Goal: Find specific page/section: Find specific page/section

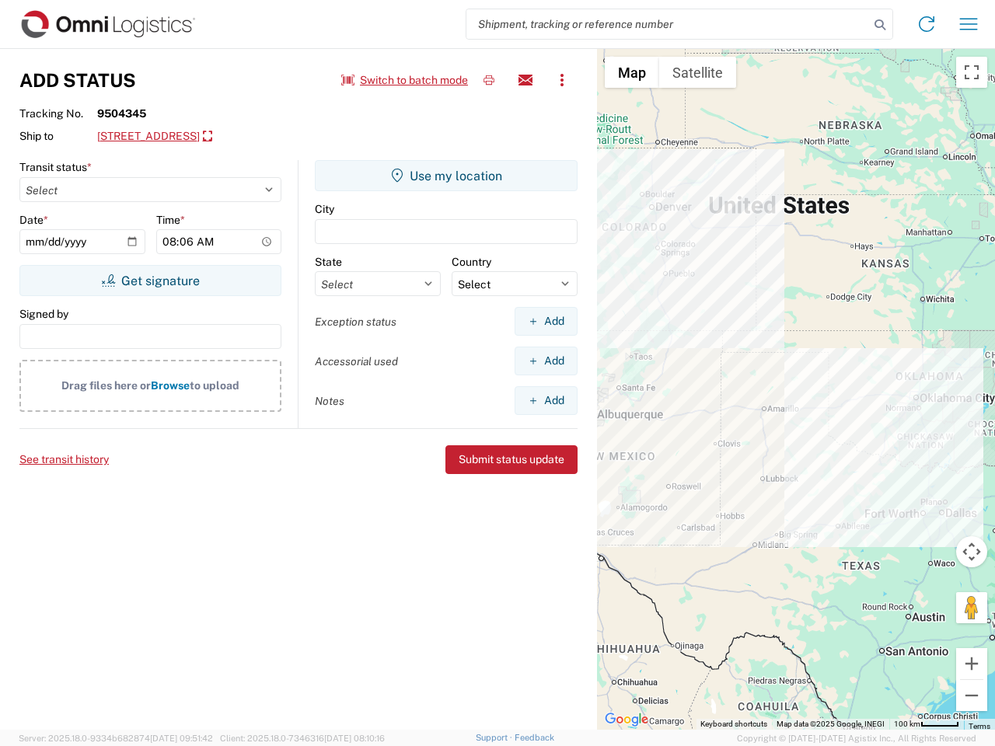
click at [668, 24] on input "search" at bounding box center [667, 24] width 403 height 30
click at [880, 25] on icon at bounding box center [880, 25] width 22 height 22
click at [927, 24] on icon at bounding box center [926, 24] width 25 height 25
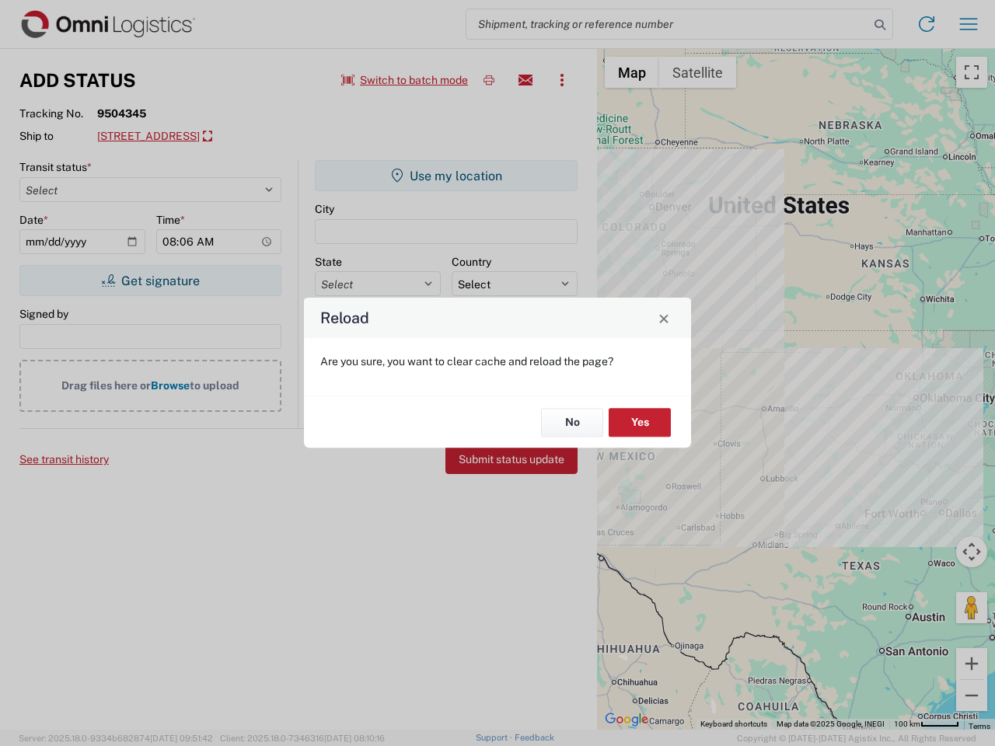
click at [969, 24] on div "Reload Are you sure, you want to clear cache and reload the page? No Yes" at bounding box center [497, 373] width 995 height 746
click at [405, 80] on div "Reload Are you sure, you want to clear cache and reload the page? No Yes" at bounding box center [497, 373] width 995 height 746
click at [489, 80] on div "Reload Are you sure, you want to clear cache and reload the page? No Yes" at bounding box center [497, 373] width 995 height 746
click at [526, 80] on div "Reload Are you sure, you want to clear cache and reload the page? No Yes" at bounding box center [497, 373] width 995 height 746
click at [562, 80] on div "Reload Are you sure, you want to clear cache and reload the page? No Yes" at bounding box center [497, 373] width 995 height 746
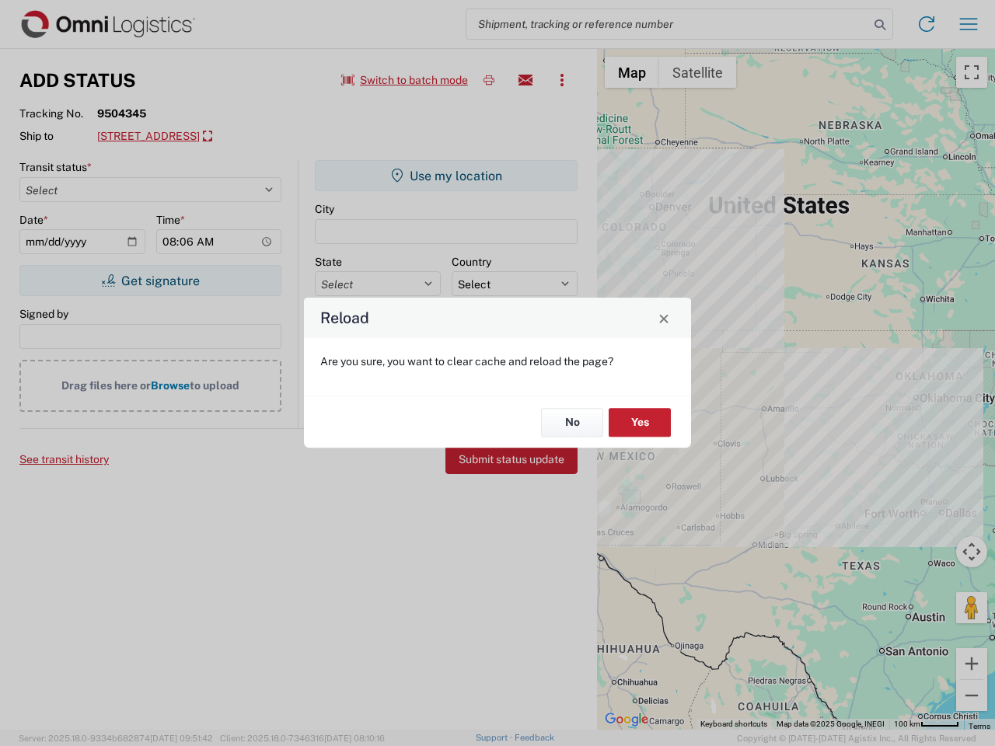
click at [211, 137] on div "Reload Are you sure, you want to clear cache and reload the page? No Yes" at bounding box center [497, 373] width 995 height 746
click at [150, 281] on div "Reload Are you sure, you want to clear cache and reload the page? No Yes" at bounding box center [497, 373] width 995 height 746
